Goal: Information Seeking & Learning: Learn about a topic

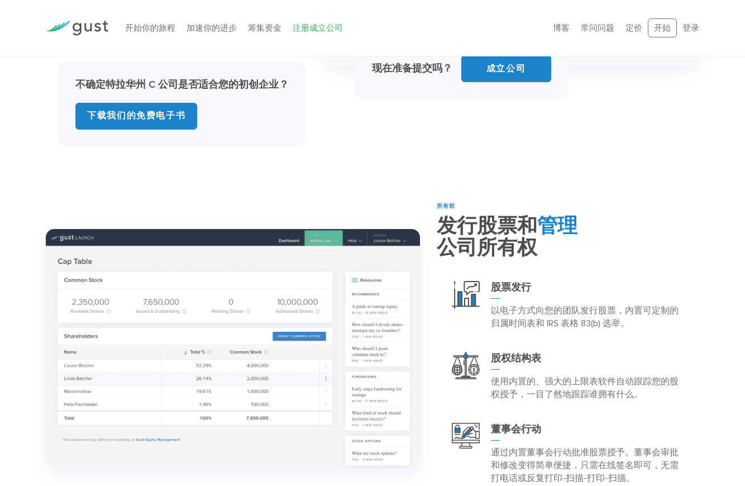
scroll to position [670, 0]
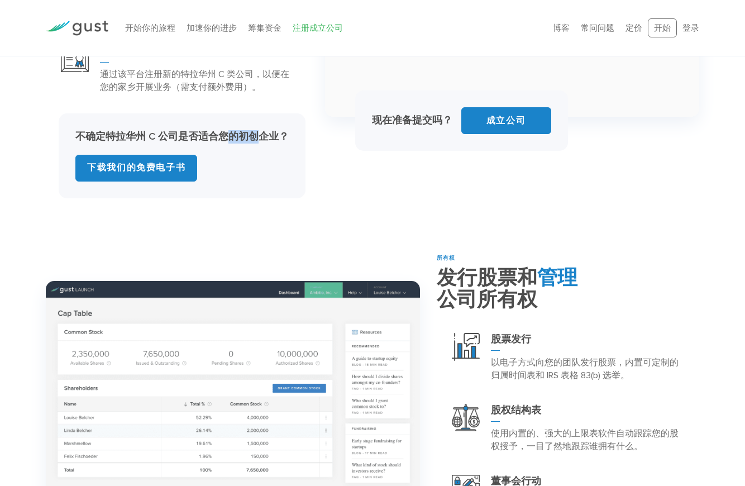
drag, startPoint x: 230, startPoint y: 134, endPoint x: 255, endPoint y: 137, distance: 25.3
click at [255, 137] on font "不确定特拉华州 C 公司是否适合您的初创企业？" at bounding box center [181, 137] width 213 height 12
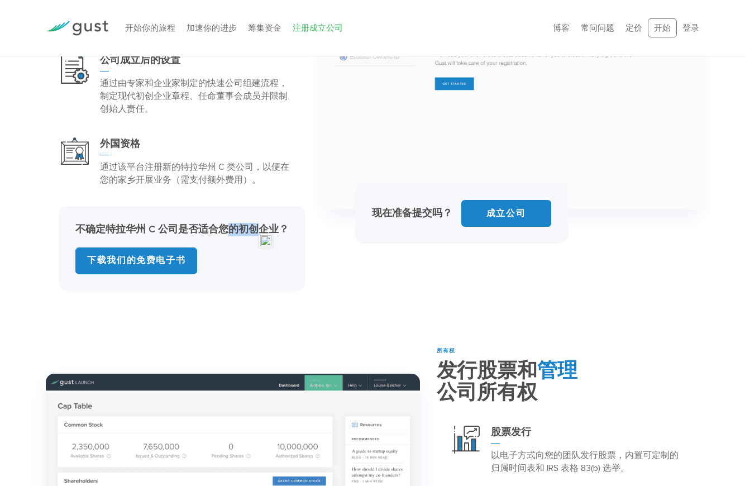
scroll to position [558, 0]
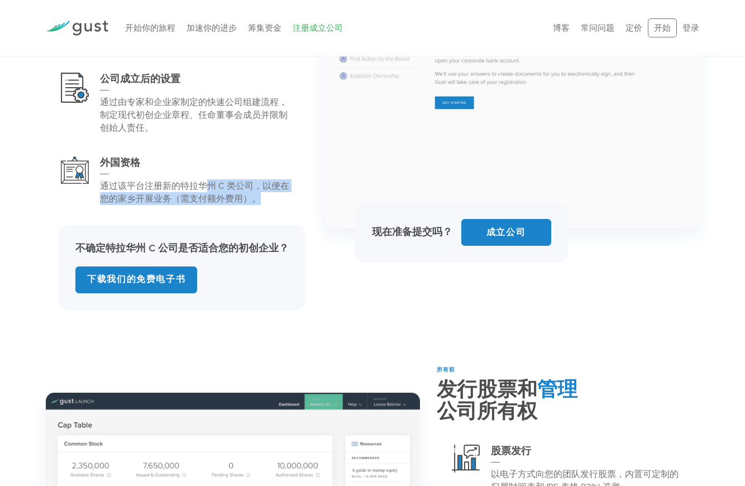
drag, startPoint x: 205, startPoint y: 184, endPoint x: 262, endPoint y: 199, distance: 58.8
click at [262, 199] on p "通过该平台注册新的特拉华州 C 类公司，以便在您的家乡开展业务（需支付额外费用）。" at bounding box center [196, 192] width 193 height 26
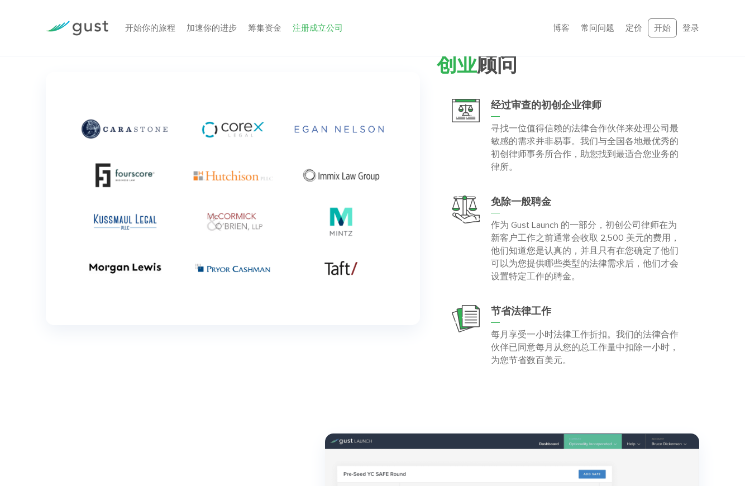
scroll to position [2408, 0]
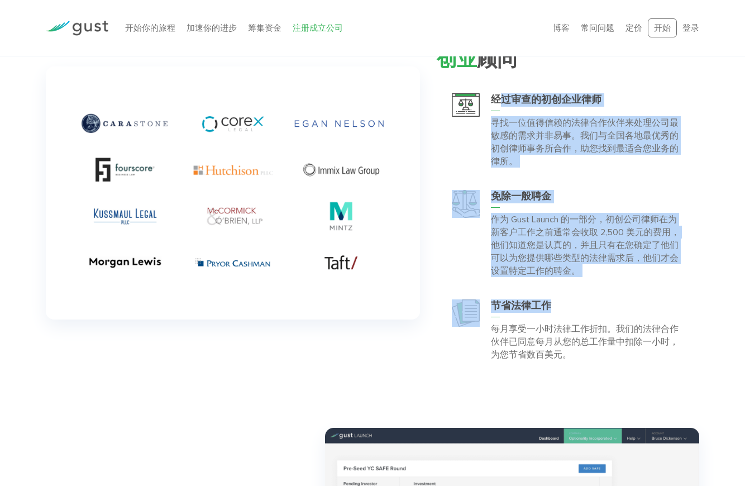
drag, startPoint x: 508, startPoint y: 120, endPoint x: 586, endPoint y: 301, distance: 197.8
click at [586, 301] on div "经过审查的初创企业律师 寻找一位值得信赖的法律合作伙伴来处理公司最敏感的需求并非易事。我们与全国各地最优秀的初创律师事务所合作，助您找到最适合您业务的律所。" at bounding box center [568, 227] width 262 height 290
click at [557, 259] on font "作为 Gust Launch 的一部分，初创公司律师在为新客户工作之前通常会收取 2,500 美元的费用，他们知道您是认真的，并且只有在您确定了他们可以为您提…" at bounding box center [585, 245] width 189 height 62
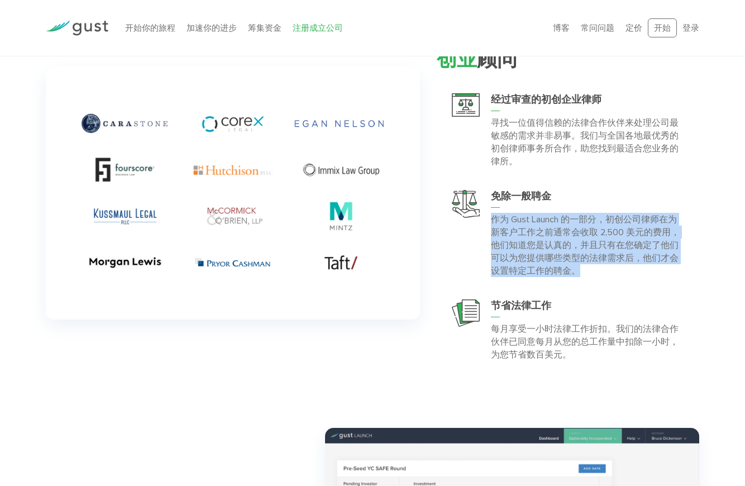
drag, startPoint x: 579, startPoint y: 270, endPoint x: 495, endPoint y: 212, distance: 101.9
click at [495, 212] on div "免除一般聘金 作为 [PERSON_NAME] Launch 的一部分，初创公司律师在为新客户工作之前通常会收取 2,500 美元的费用，他们知道您是认真的，…" at bounding box center [587, 233] width 193 height 87
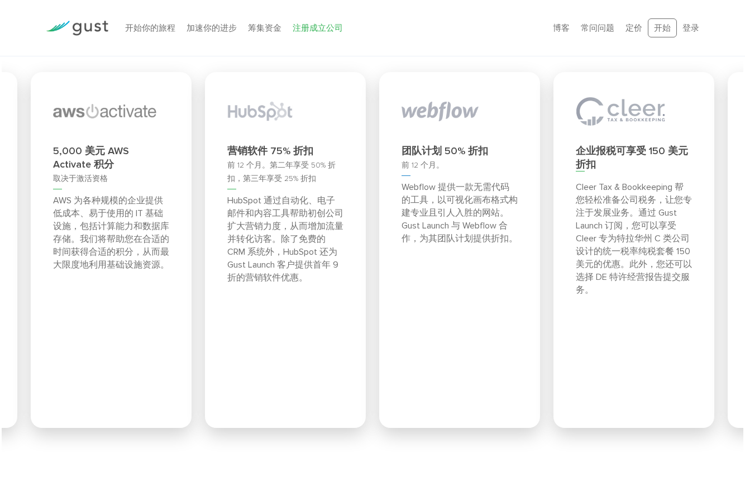
scroll to position [4027, 0]
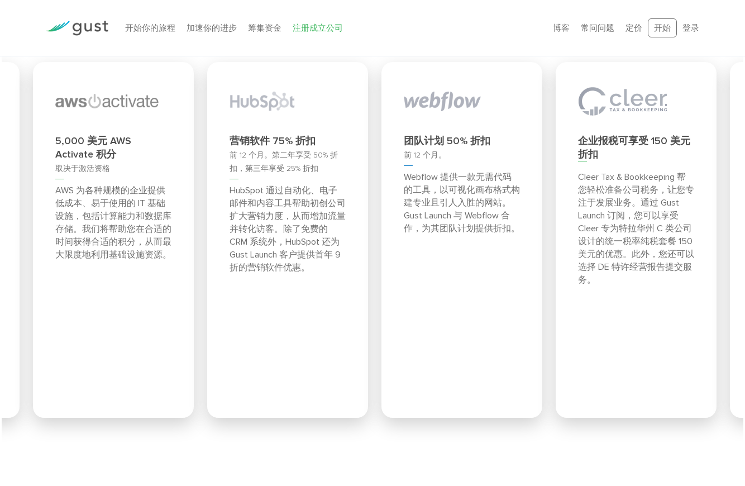
drag, startPoint x: 91, startPoint y: 137, endPoint x: 98, endPoint y: 153, distance: 17.5
click at [98, 153] on div "5,000 美元 AWS Activate 积分" at bounding box center [113, 148] width 116 height 27
click at [95, 202] on font "AWS 为各种规模的企业提供低成本、易于使用的 IT 基础设施，包括计算能力和数据库存储。我们将帮助您在合适的时间获得合适的积分，从而最大限度地利用基础设施资…" at bounding box center [111, 222] width 116 height 75
drag, startPoint x: 88, startPoint y: 191, endPoint x: 160, endPoint y: 250, distance: 93.7
click at [160, 250] on font "AWS 为各种规模的企业提供低成本、易于使用的 IT 基础设施，包括计算能力和数据库存储。我们将帮助您在合适的时间获得合适的积分，从而最大限度地利用基础设施资…" at bounding box center [112, 222] width 116 height 75
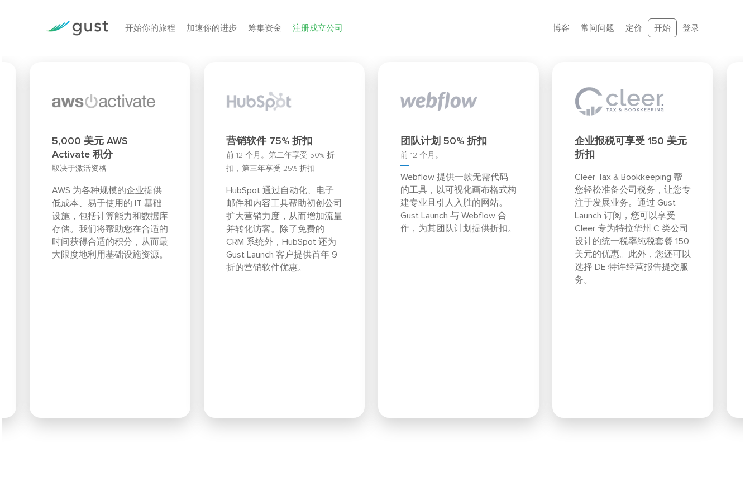
drag, startPoint x: 156, startPoint y: 253, endPoint x: 143, endPoint y: 188, distance: 66.2
click at [143, 188] on font "AWS 为各种规模的企业提供低成本、易于使用的 IT 基础设施，包括计算能力和数据库存储。我们将帮助您在合适的时间获得合适的积分，从而最大限度地利用基础设施资…" at bounding box center [110, 222] width 116 height 75
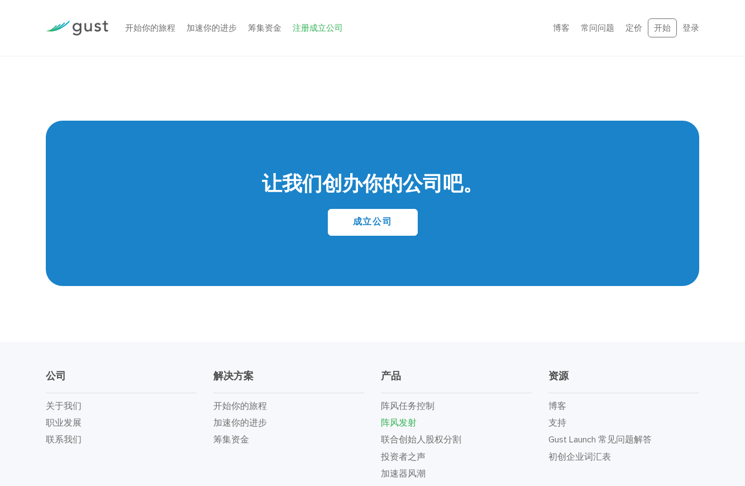
scroll to position [6007, 0]
